Goal: Check status

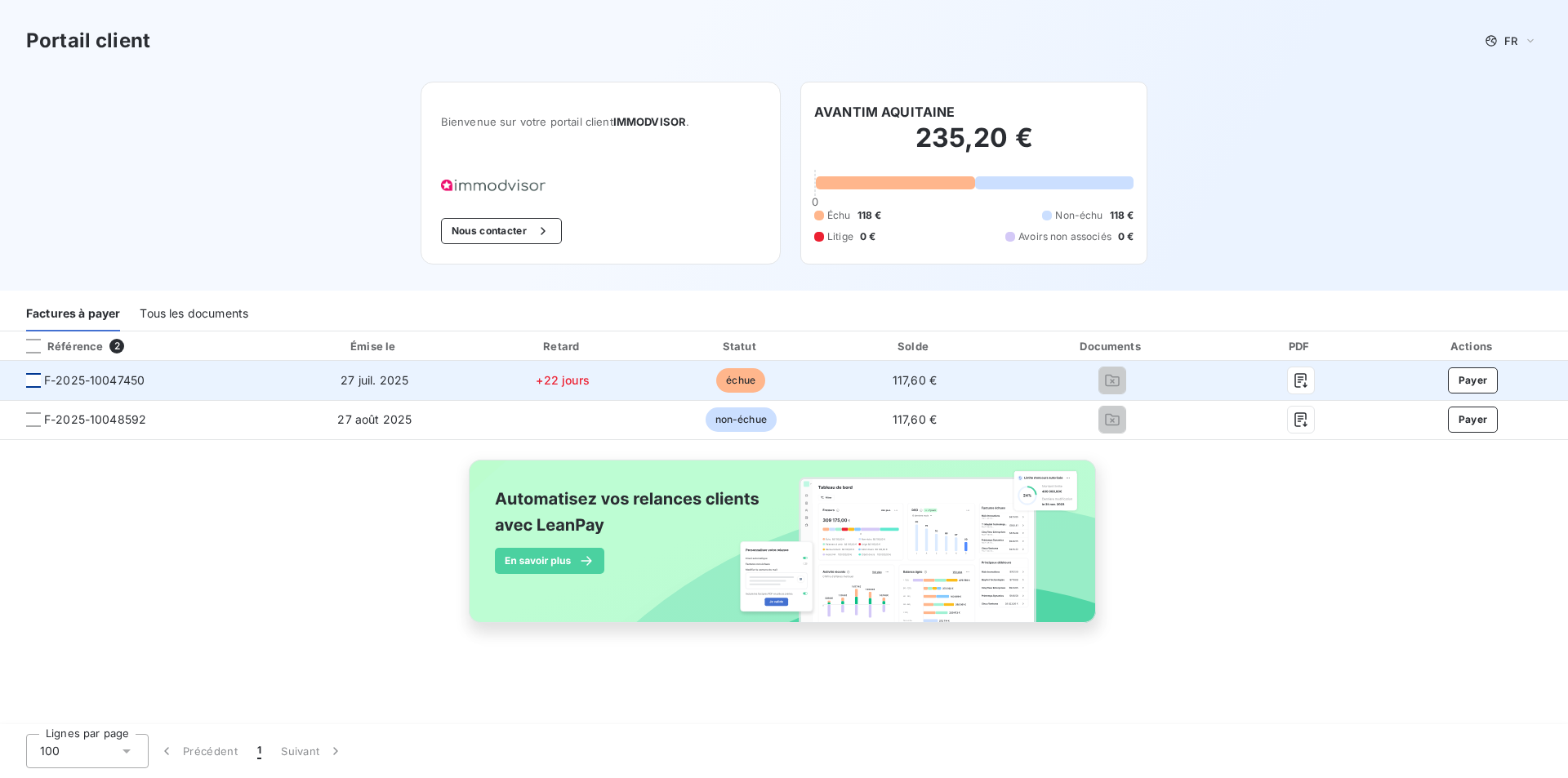
click at [36, 380] on div at bounding box center [33, 380] width 15 height 15
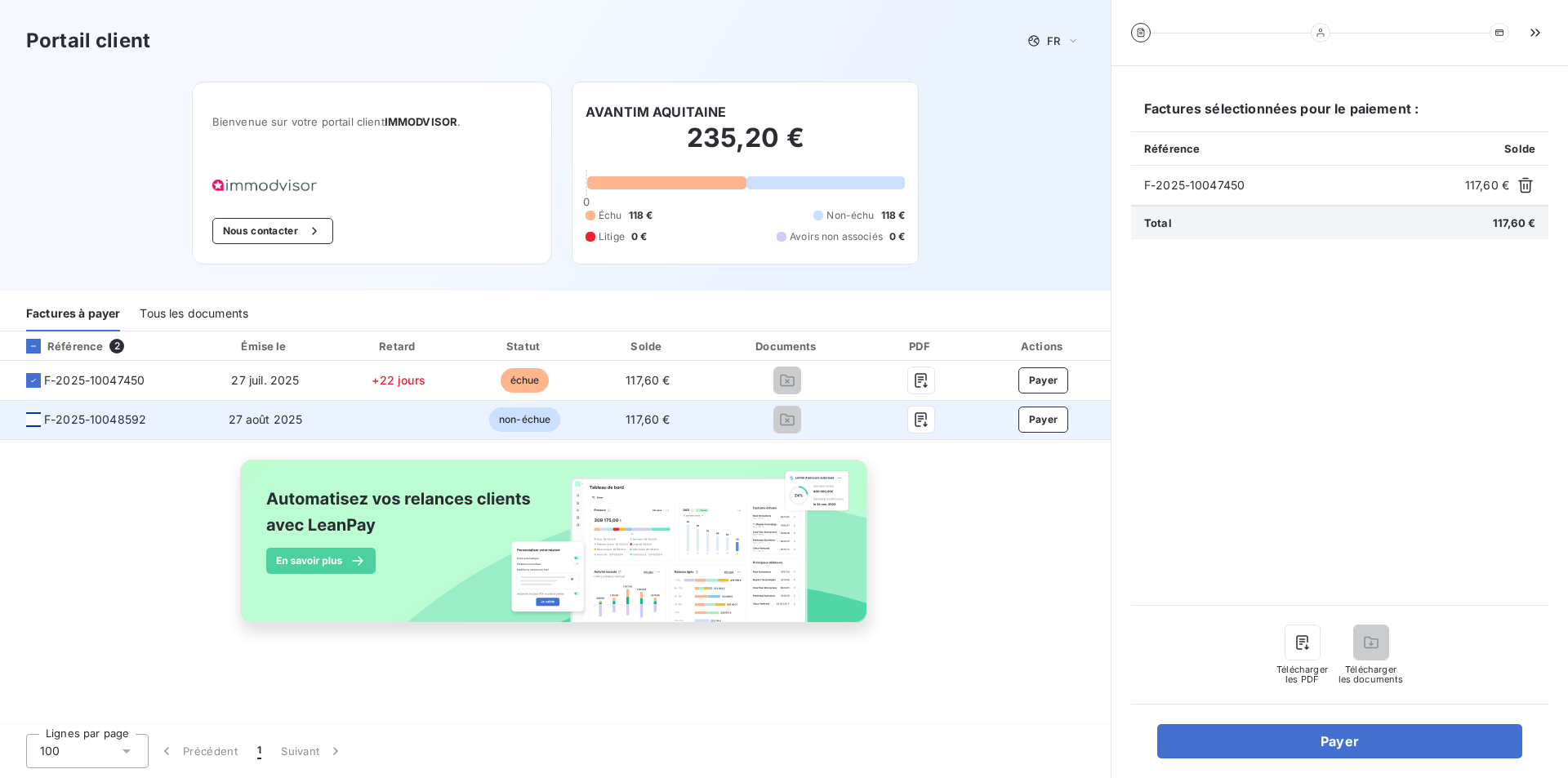
click at [26, 423] on div at bounding box center [33, 420] width 15 height 15
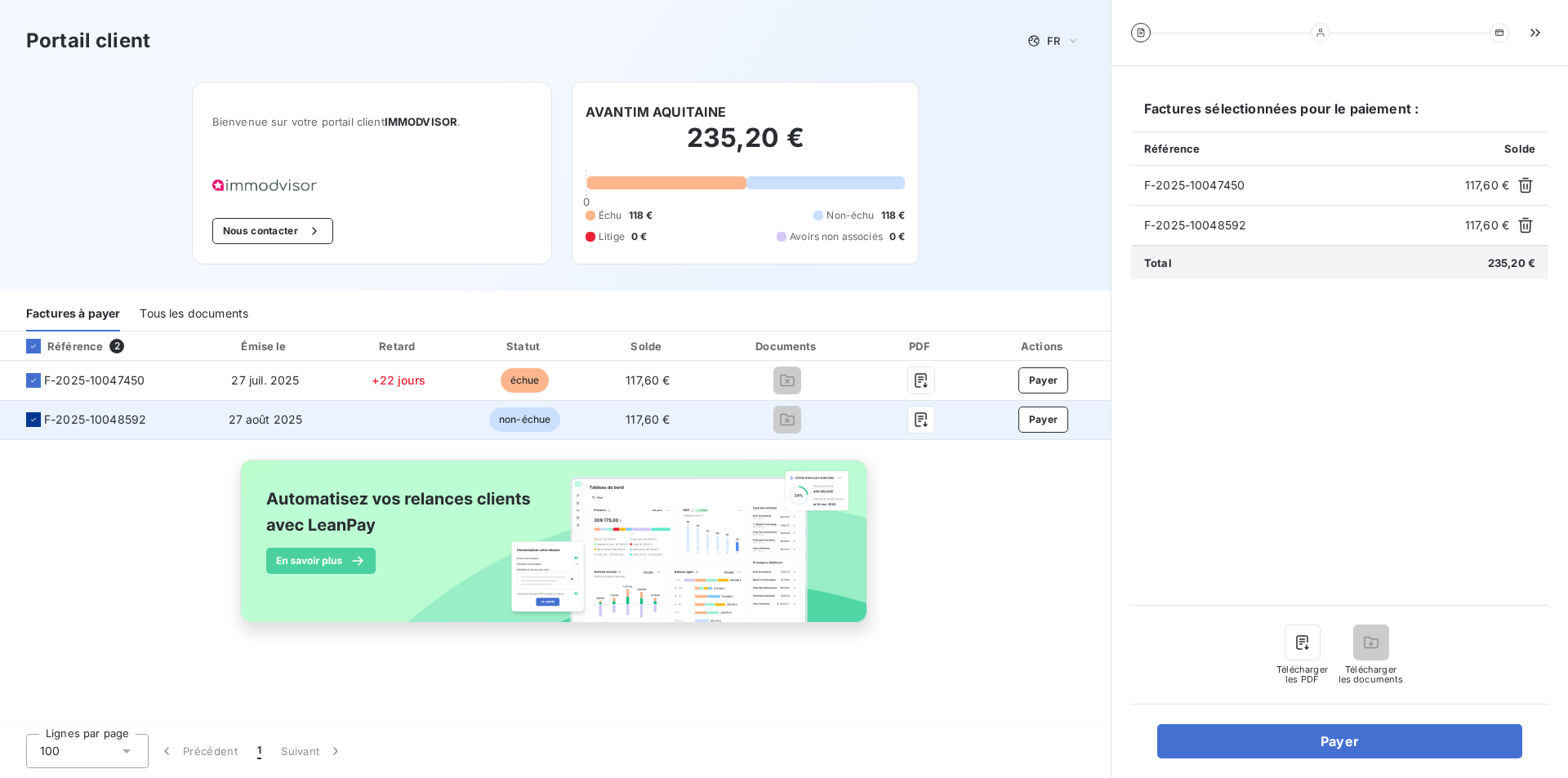
click at [26, 423] on div at bounding box center [33, 420] width 15 height 15
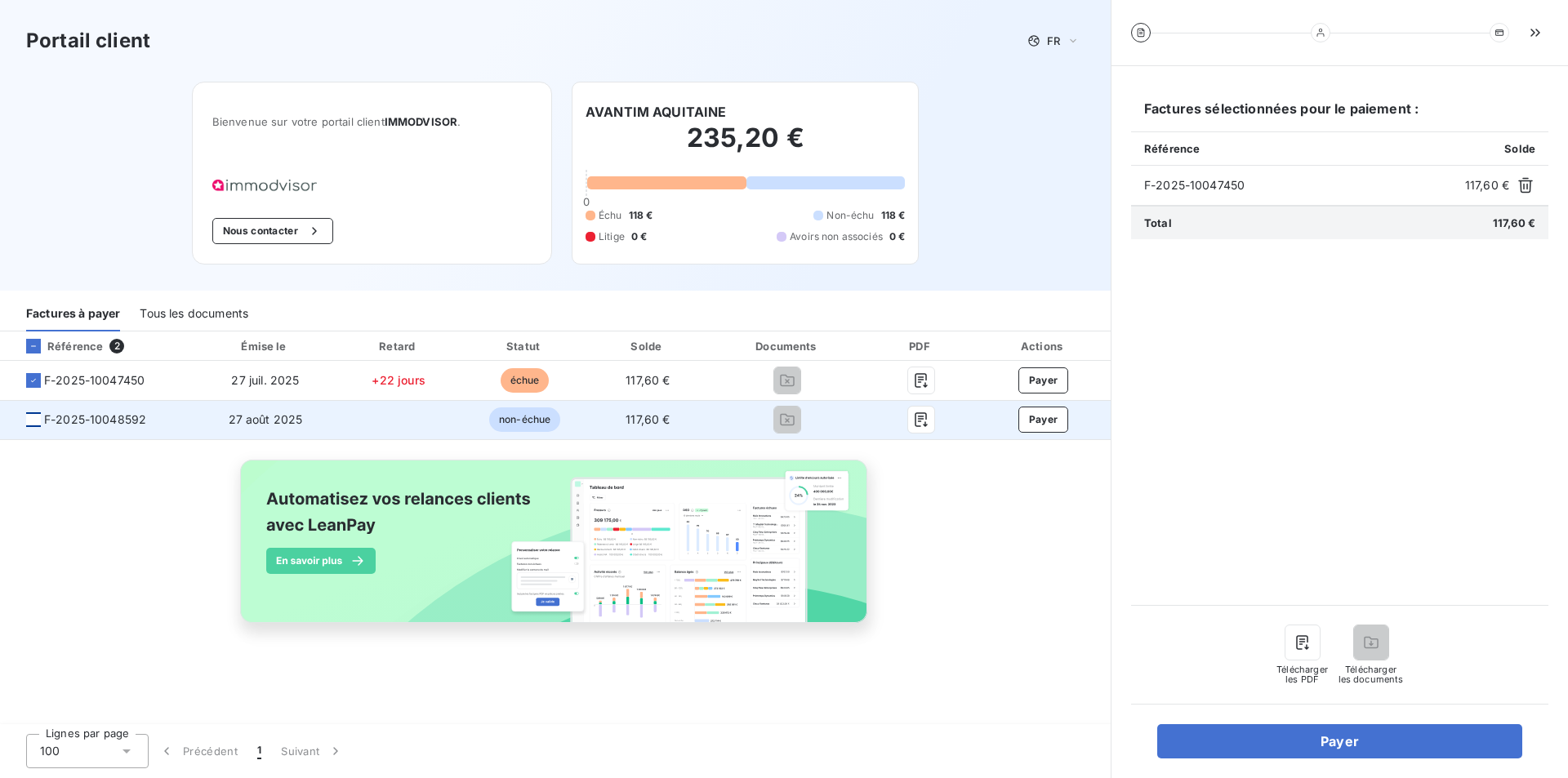
click at [26, 423] on div at bounding box center [33, 420] width 15 height 15
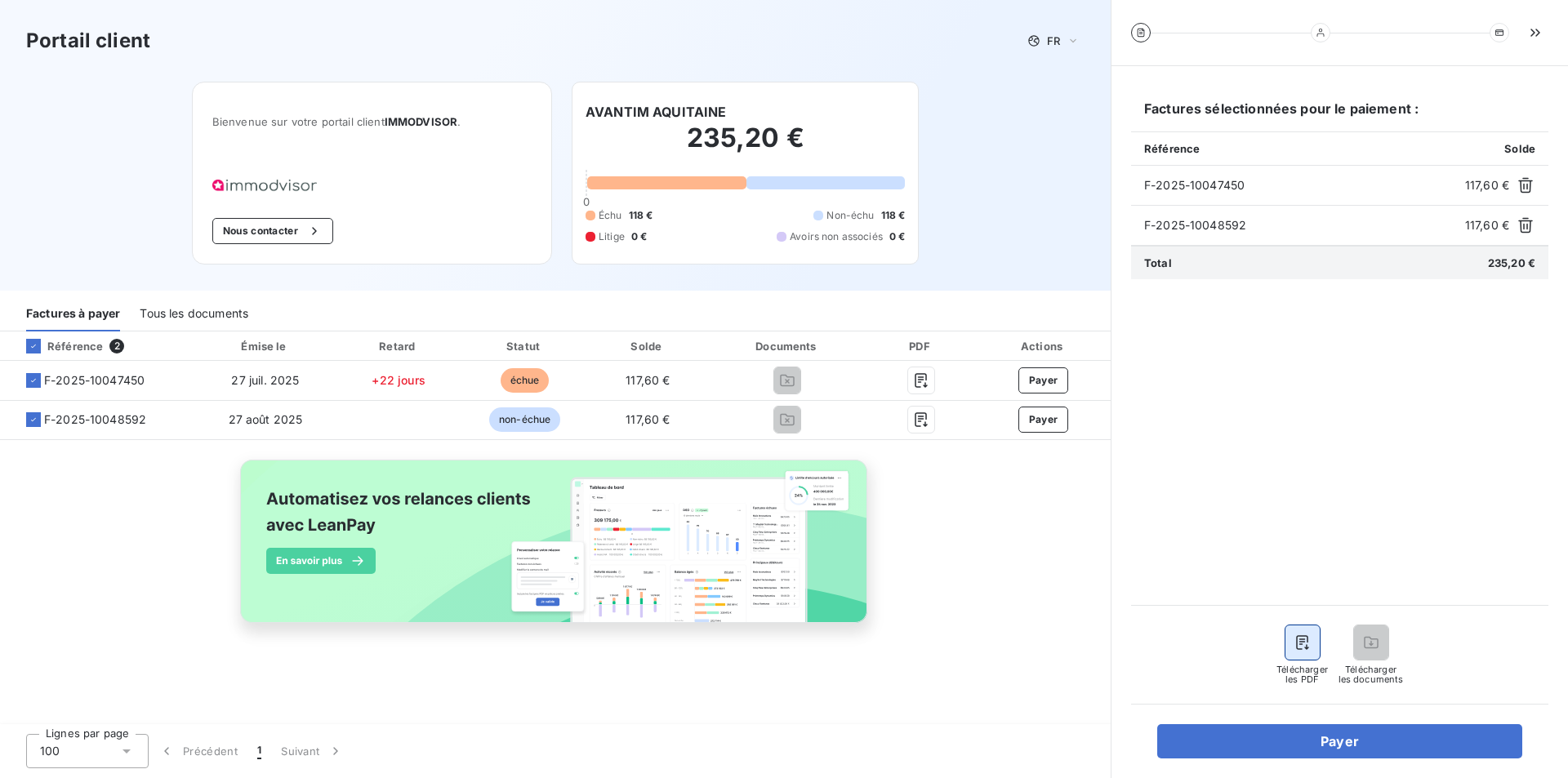
click at [1302, 642] on icon "button" at bounding box center [1301, 642] width 12 height 15
